Goal: Task Accomplishment & Management: Use online tool/utility

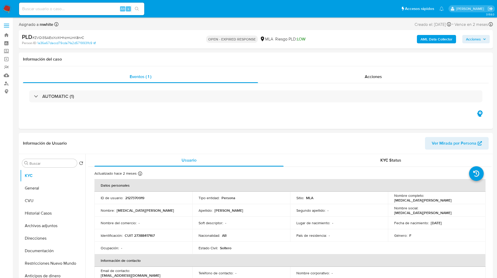
select select "10"
click at [175, 9] on ul "Pausado Ver notificaciones Alt s Accesos rápidos Presiona las siguientes teclas…" at bounding box center [231, 8] width 430 height 13
click at [201, 16] on nav "Pausado Ver notificaciones Alt s Accesos rápidos Presiona las siguientes teclas…" at bounding box center [248, 8] width 497 height 17
click at [190, 14] on ul "Pausado Ver notificaciones Alt s Accesos rápidos Presiona las siguientes teclas…" at bounding box center [231, 8] width 430 height 13
select select "10"
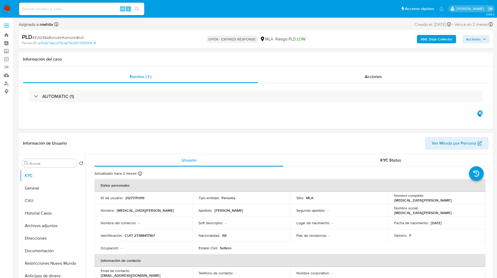
click at [164, 14] on ul "Pausado Ver notificaciones Alt s Accesos rápidos Presiona las siguientes teclas…" at bounding box center [231, 8] width 430 height 13
click at [186, 27] on div "Asignado a mwhite Asignado el: 18/08/2025 14:11:20 Creado el: 12/08/2025 Creado…" at bounding box center [256, 25] width 474 height 9
click at [200, 9] on ul "Pausado Ver notificaciones Alt s Accesos rápidos Presiona las siguientes teclas…" at bounding box center [231, 8] width 430 height 13
click at [207, 10] on ul "Pausado Ver notificaciones Alt s Accesos rápidos Presiona las siguientes teclas…" at bounding box center [231, 8] width 430 height 13
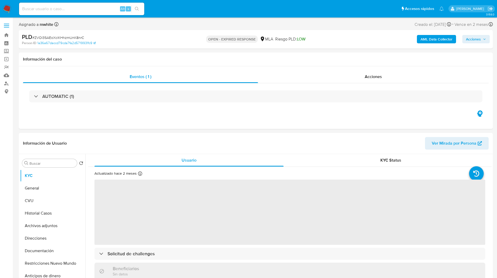
click at [162, 5] on ul "Pausado Ver notificaciones Alt s Accesos rápidos Presiona las siguientes teclas…" at bounding box center [231, 8] width 430 height 13
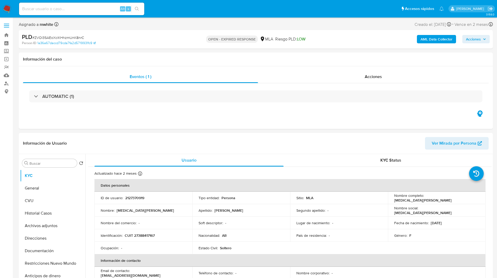
select select "10"
